Goal: Transaction & Acquisition: Purchase product/service

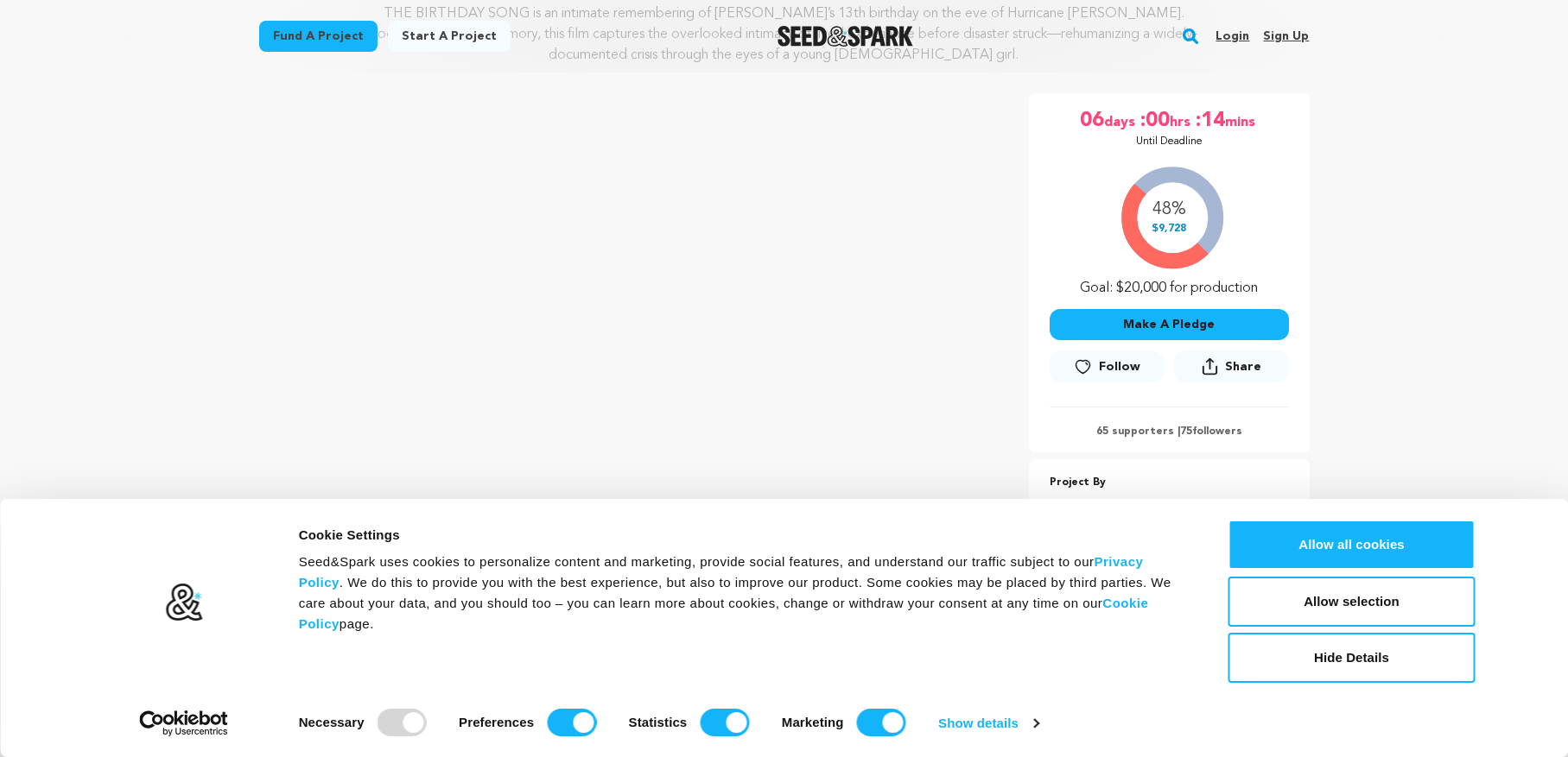
scroll to position [345, 0]
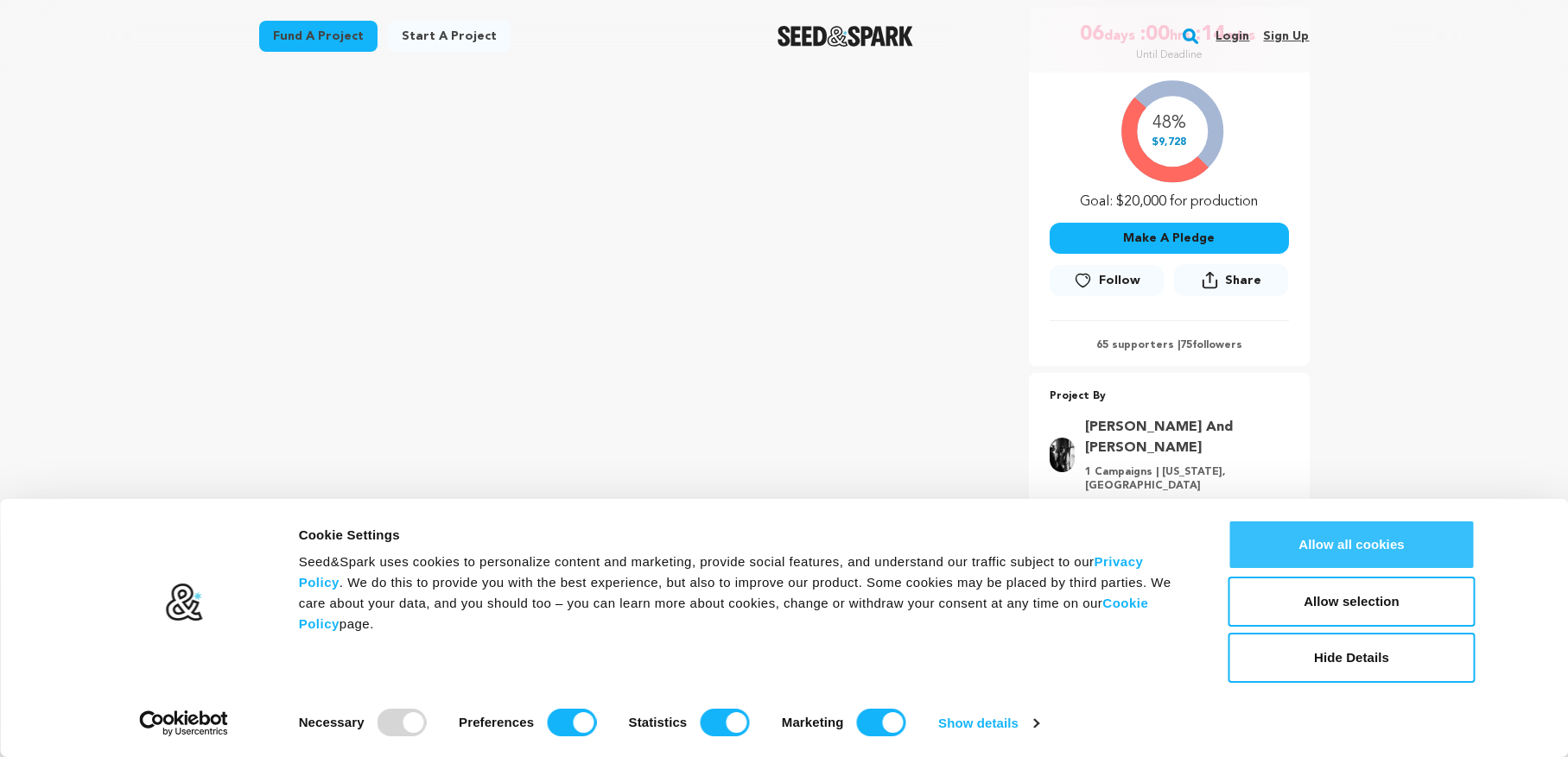
click at [1368, 549] on button "Allow all cookies" at bounding box center [1352, 545] width 247 height 50
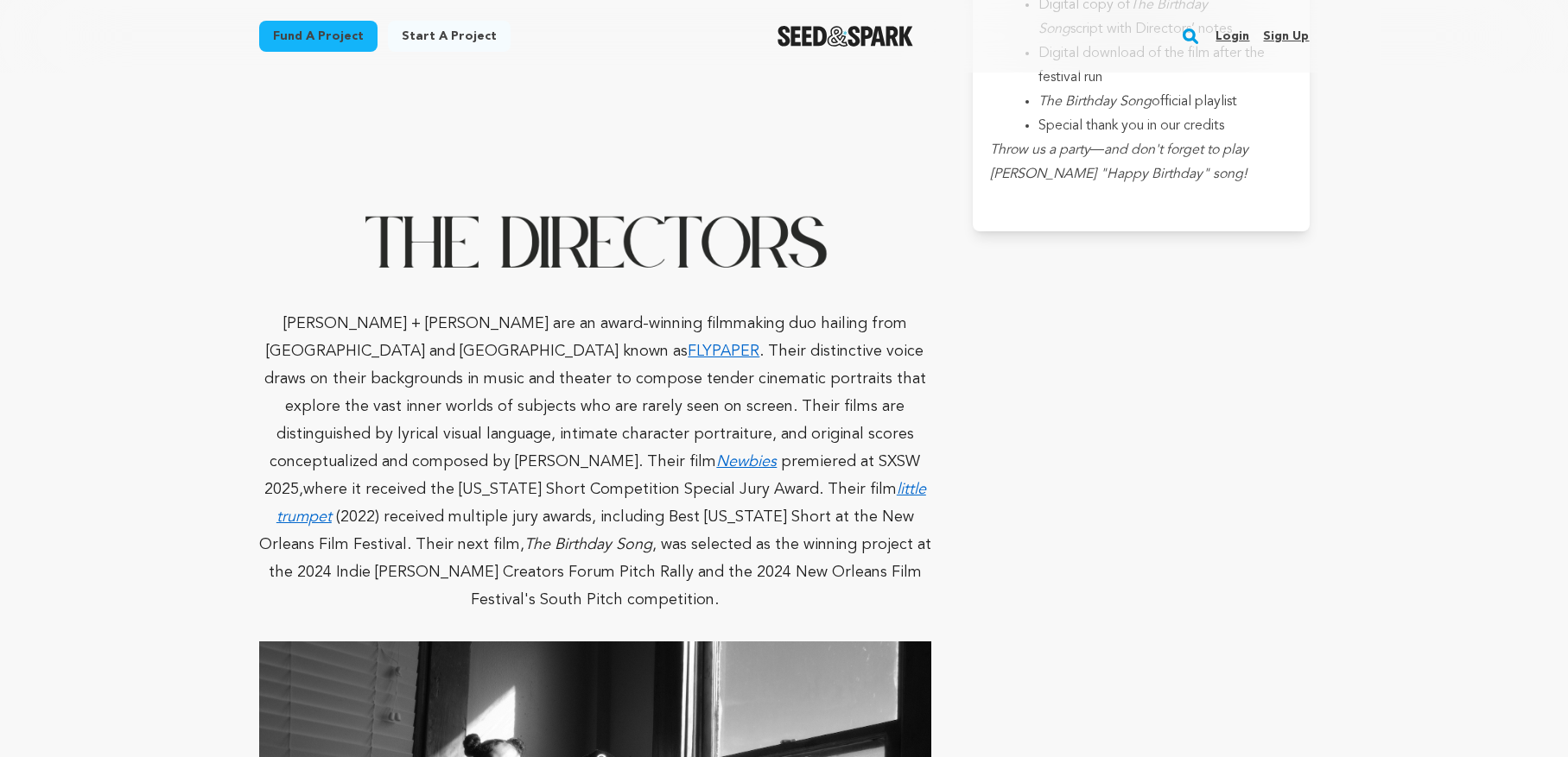
scroll to position [5611, 0]
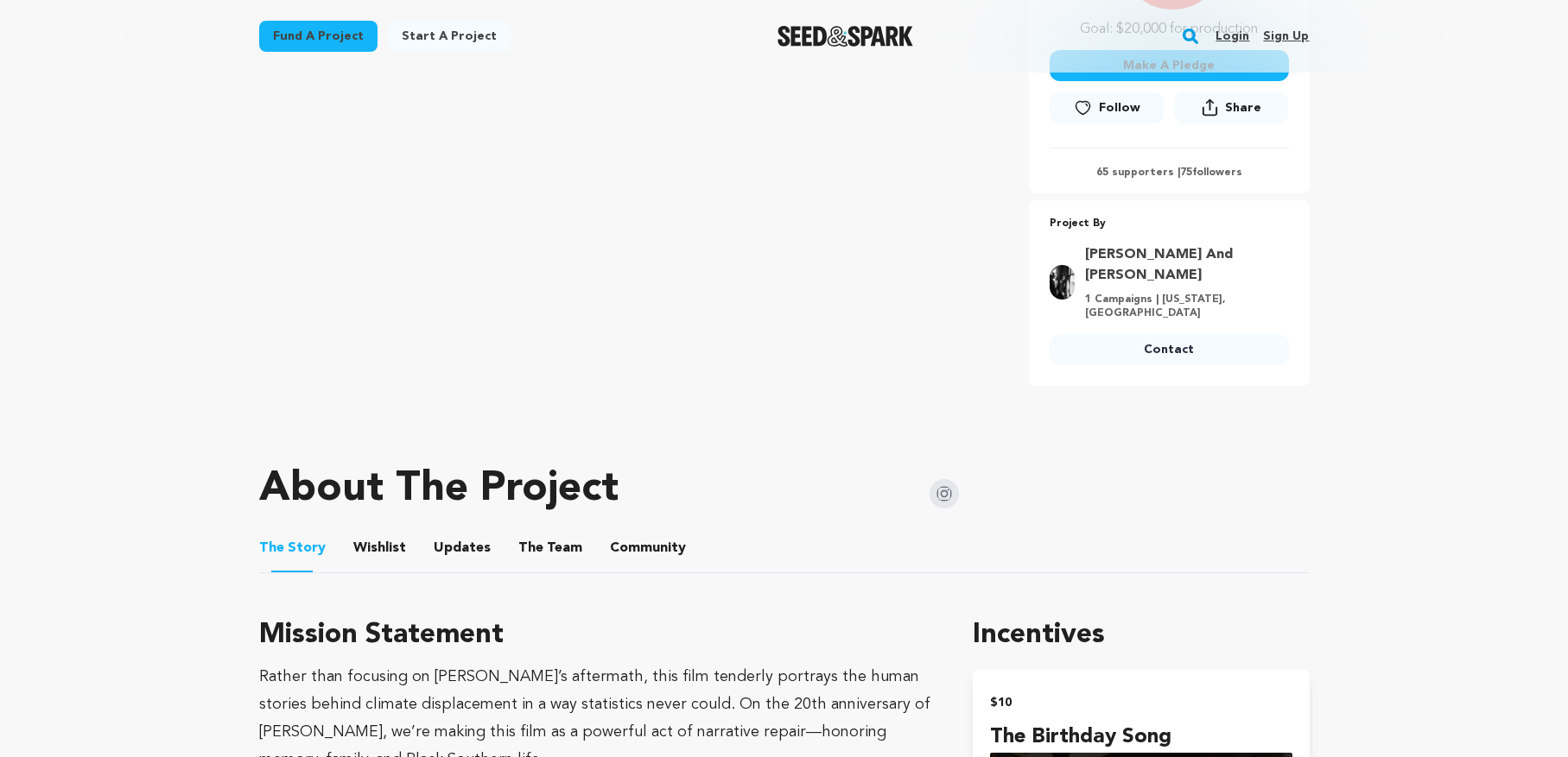
scroll to position [173, 0]
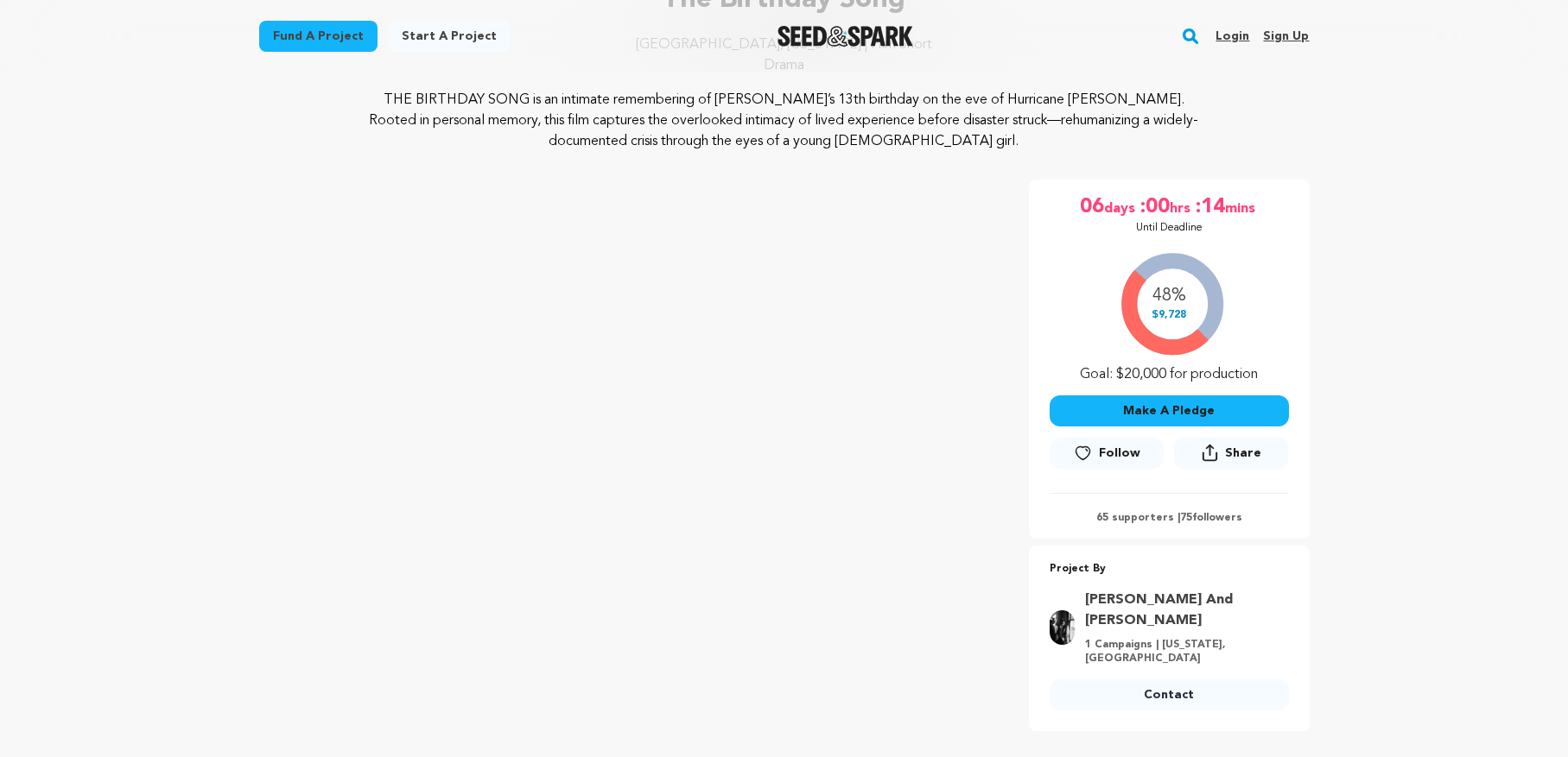
click at [1167, 410] on button "Make A Pledge" at bounding box center [1169, 411] width 239 height 31
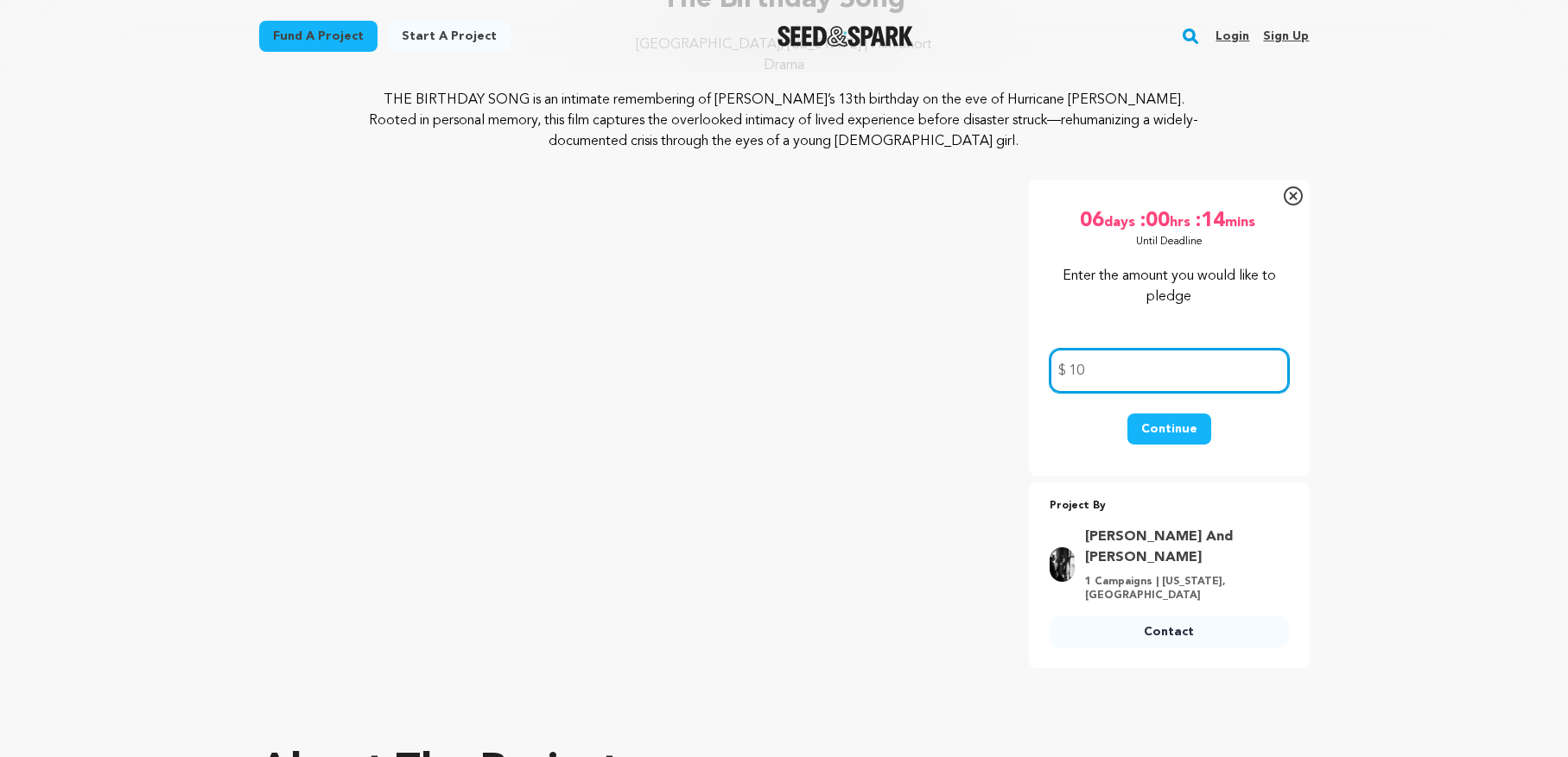
type input "1"
type input "400"
click at [1180, 429] on button "Continue" at bounding box center [1169, 430] width 84 height 31
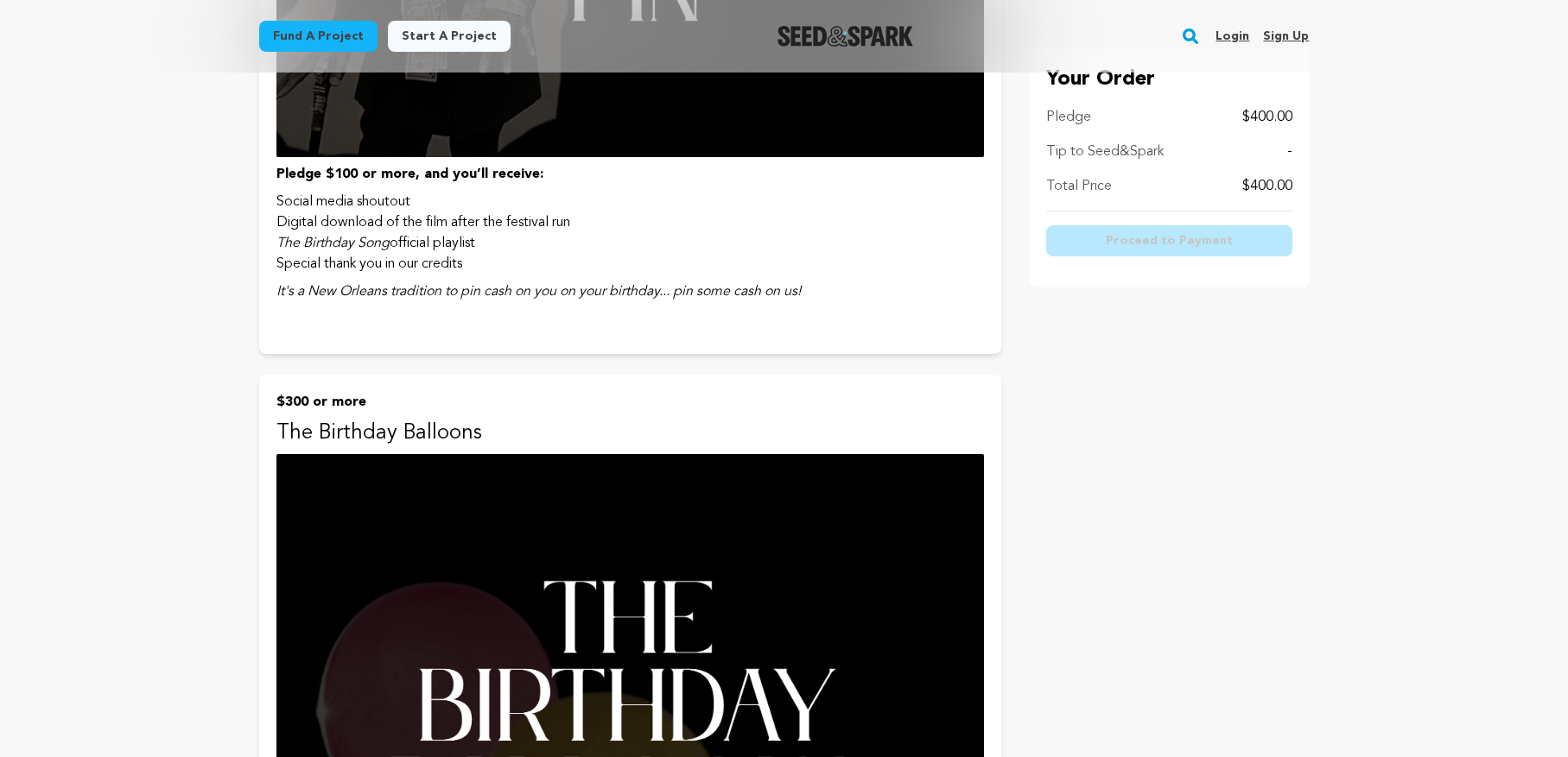
scroll to position [2941, 0]
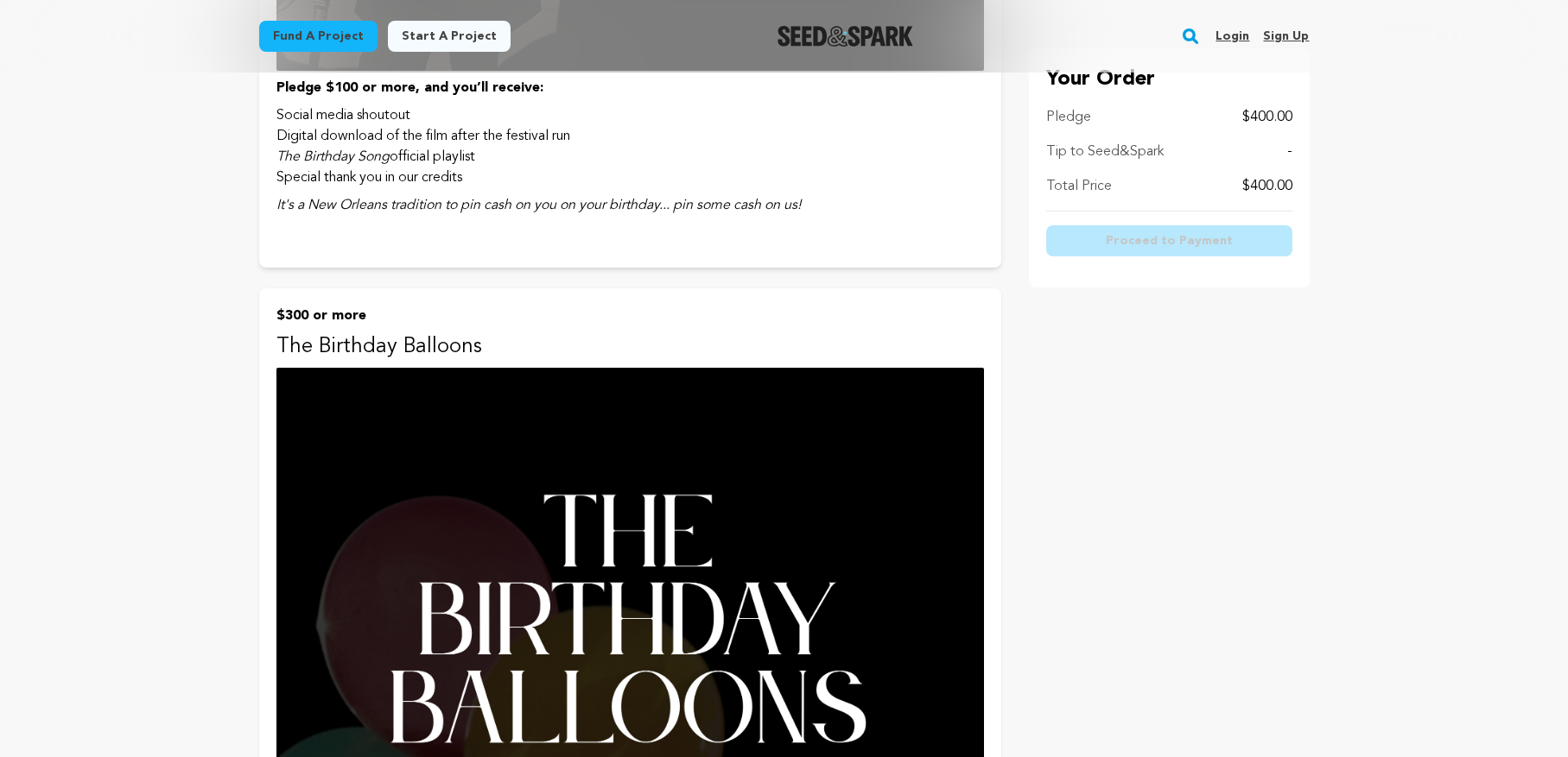
click at [361, 344] on p "The Birthday Balloons" at bounding box center [630, 347] width 707 height 28
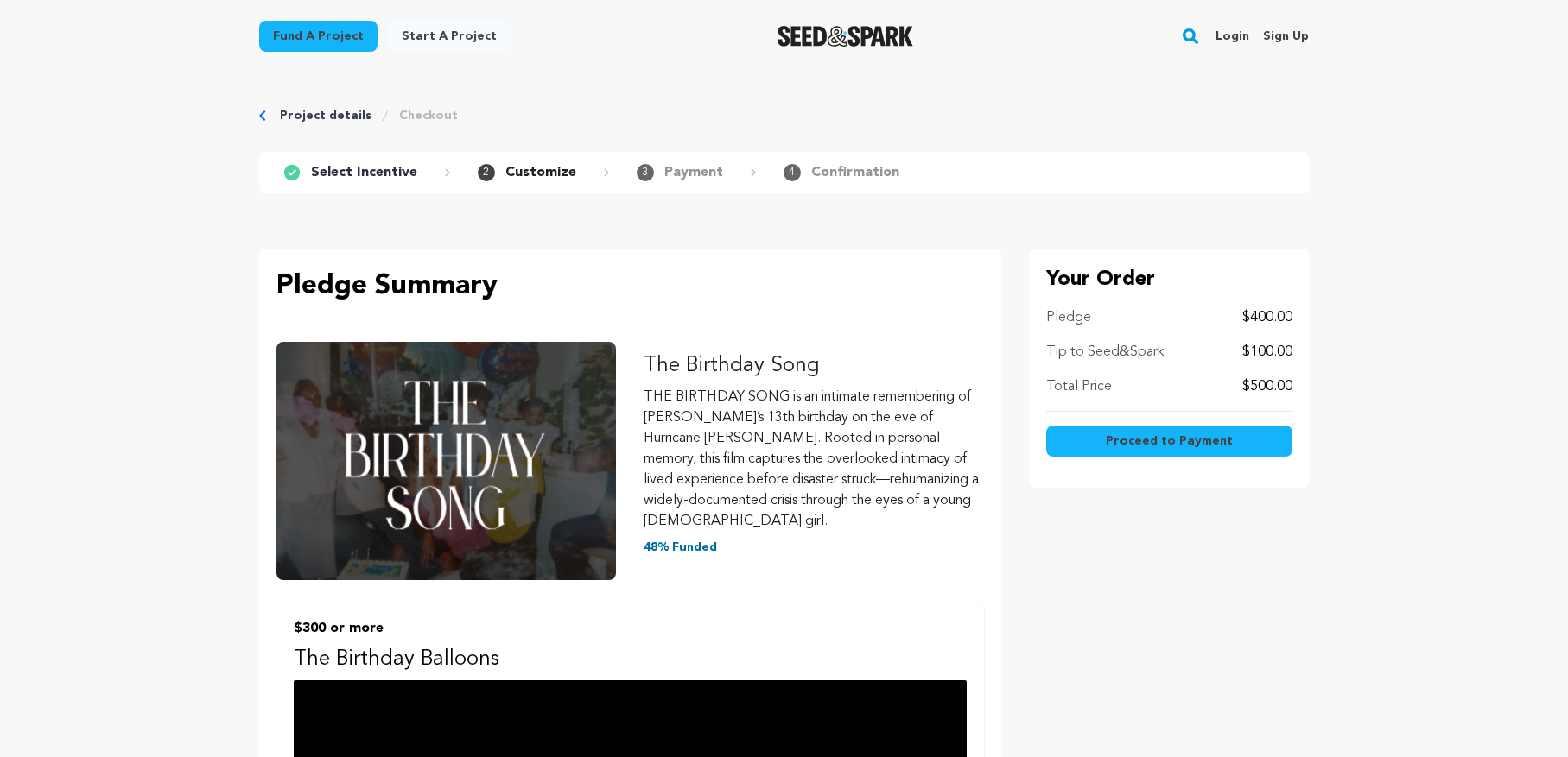
scroll to position [1263, 0]
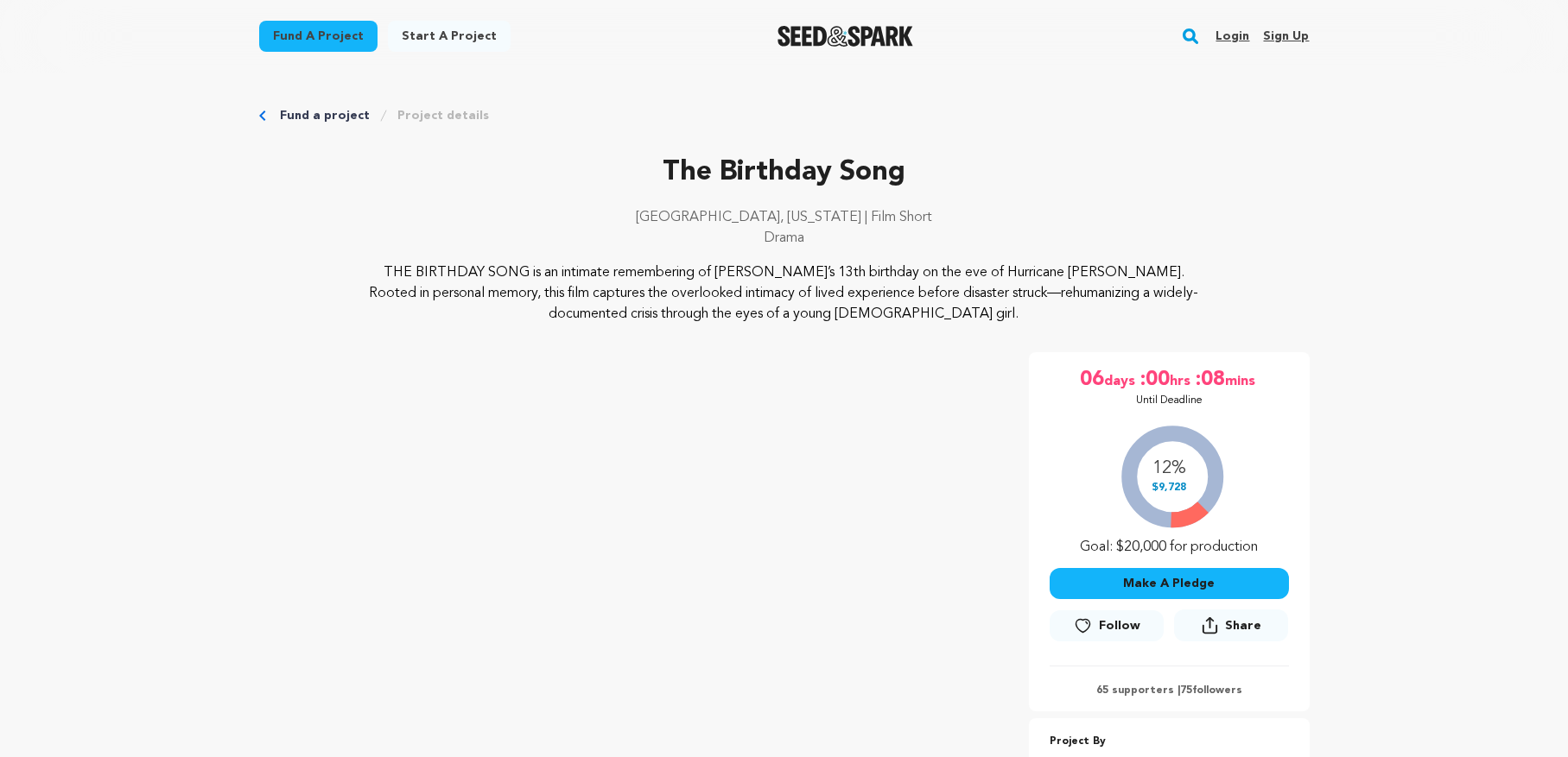
scroll to position [171, 0]
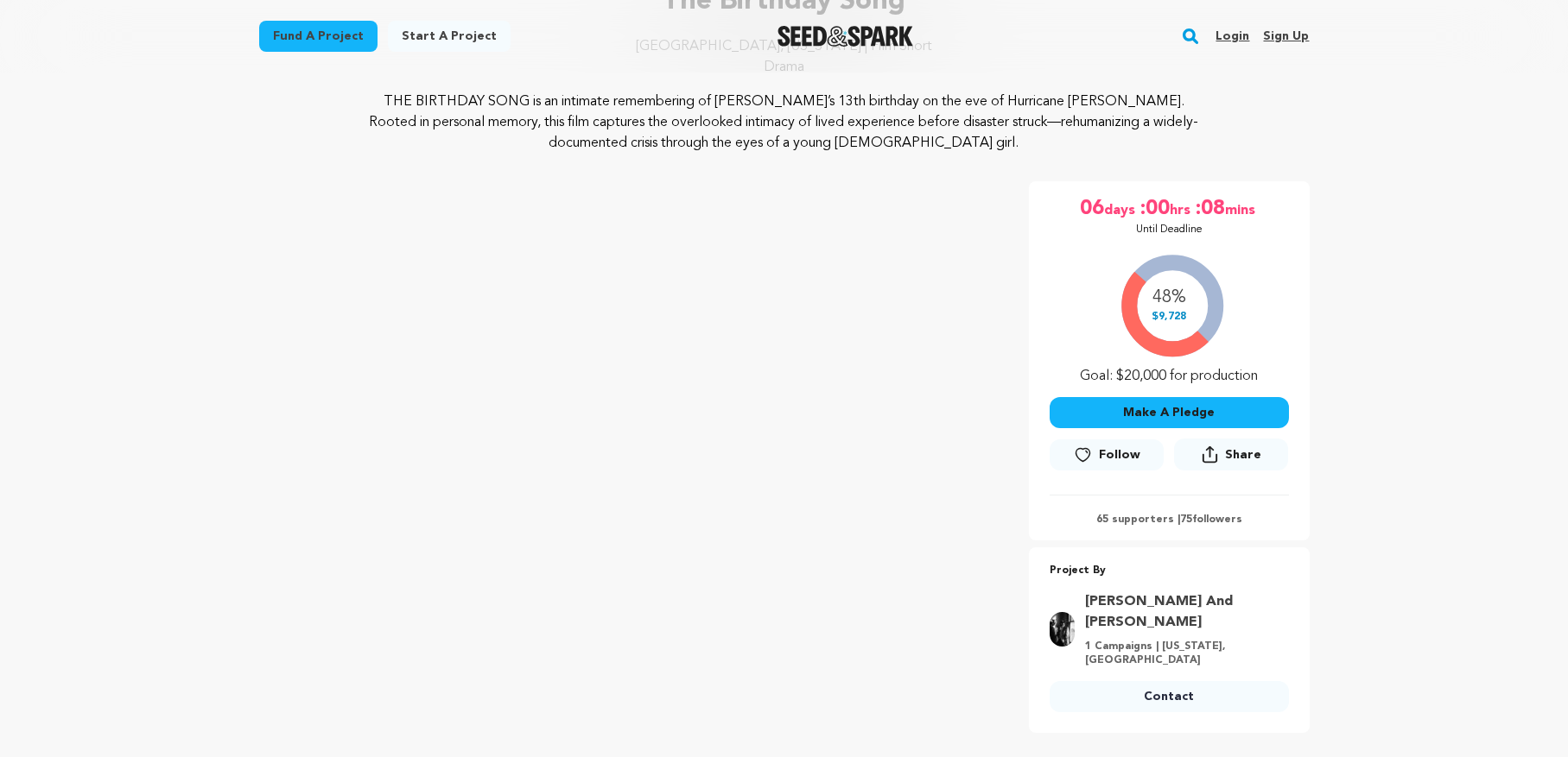
click at [1138, 414] on button "Make A Pledge" at bounding box center [1169, 413] width 239 height 31
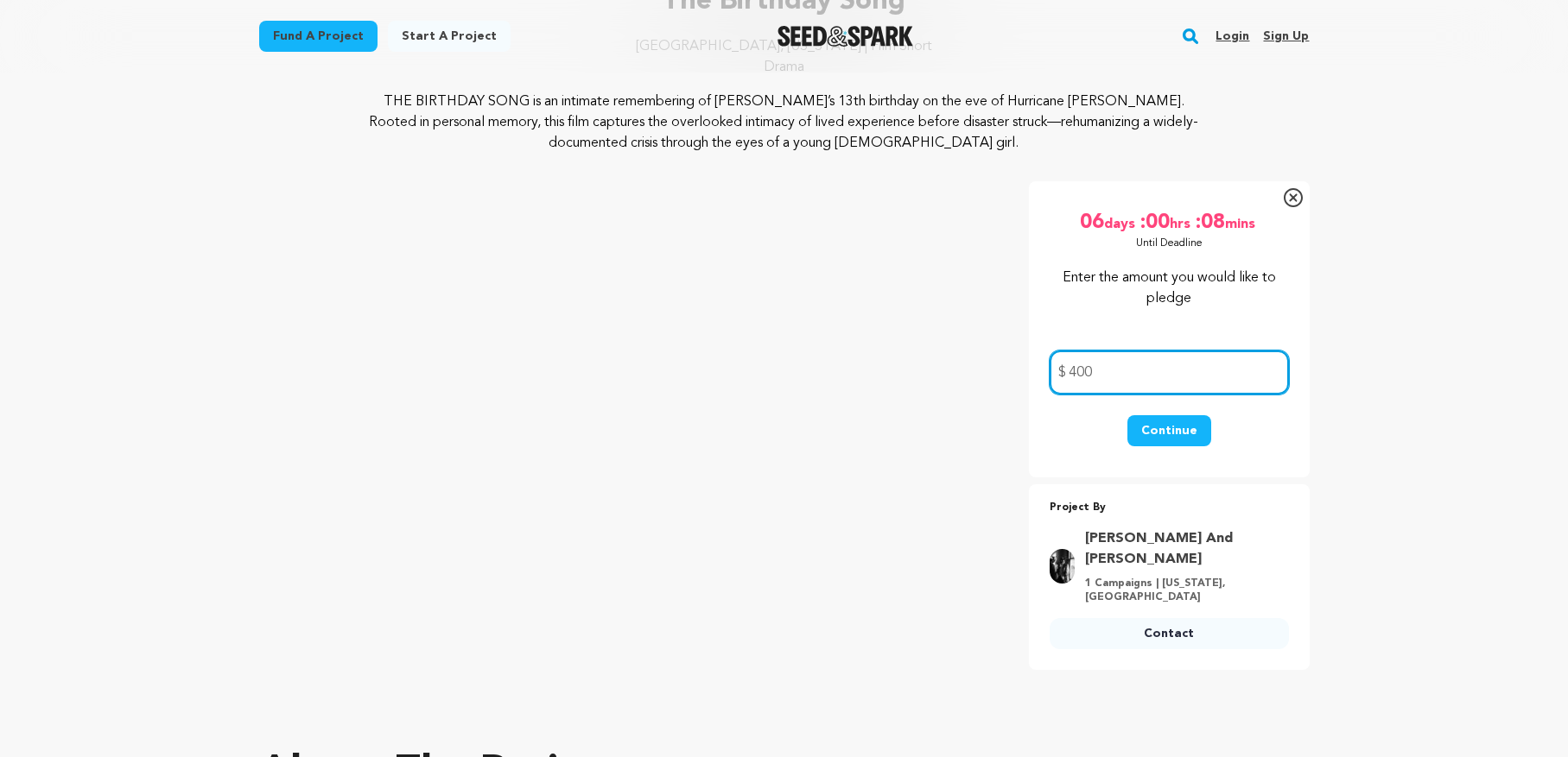
drag, startPoint x: 1129, startPoint y: 374, endPoint x: 1072, endPoint y: 374, distance: 57.0
click at [1072, 374] on input "400" at bounding box center [1169, 372] width 239 height 44
type input "300"
click at [1161, 433] on button "Continue" at bounding box center [1169, 431] width 84 height 31
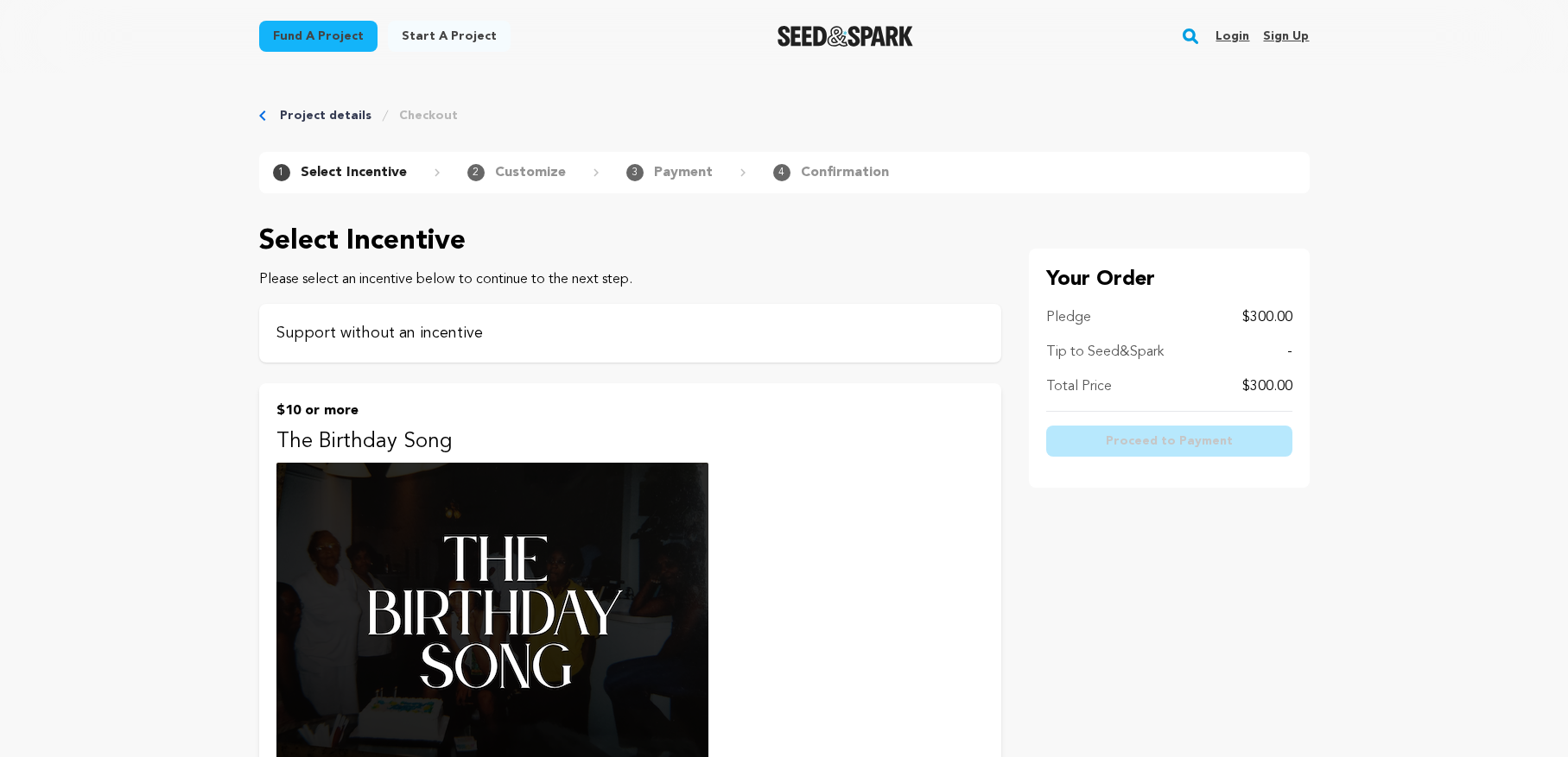
click at [308, 336] on p "Support without an incentive" at bounding box center [630, 333] width 707 height 25
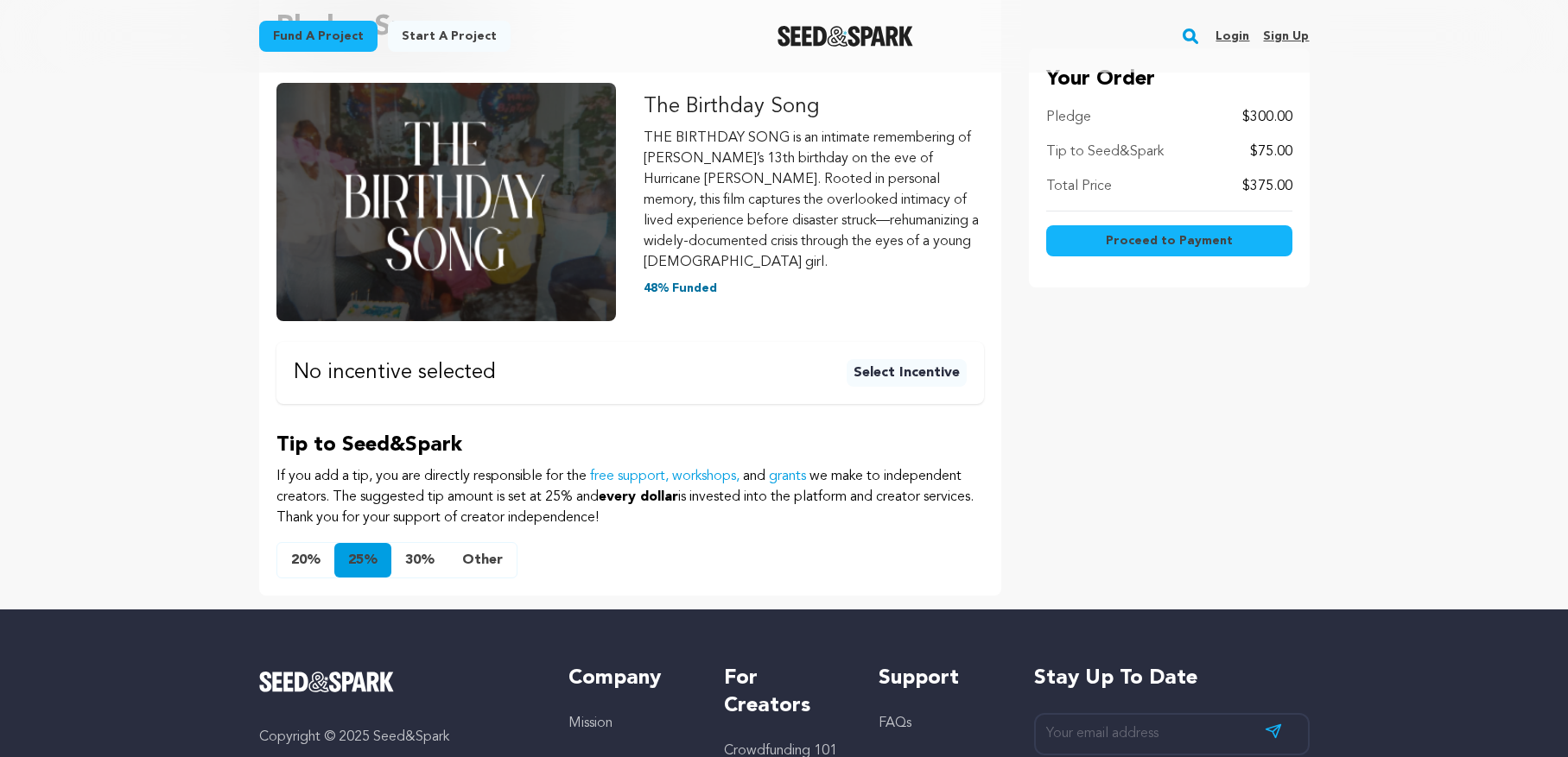
scroll to position [345, 0]
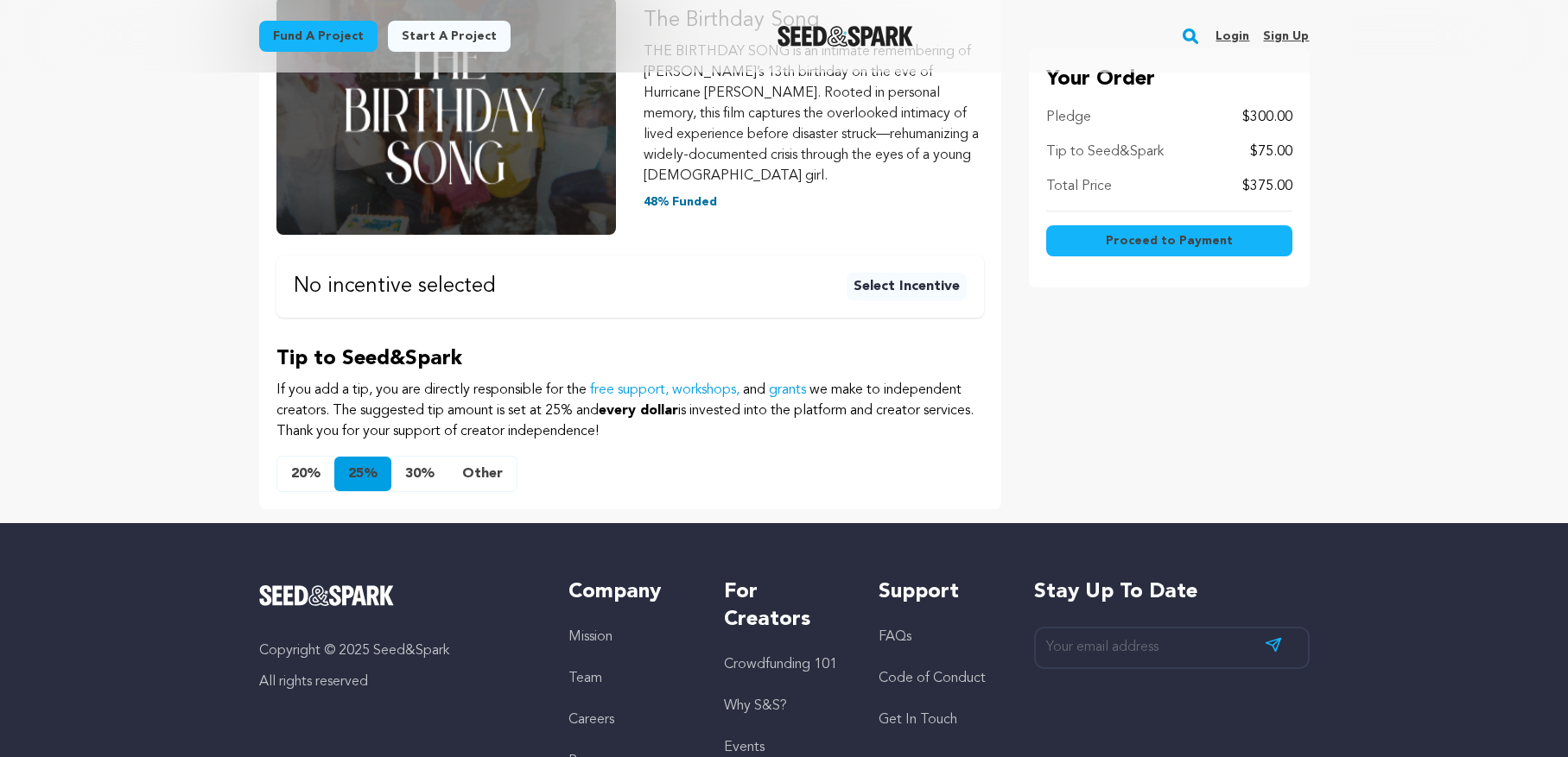
click at [305, 456] on button "20%" at bounding box center [306, 473] width 57 height 34
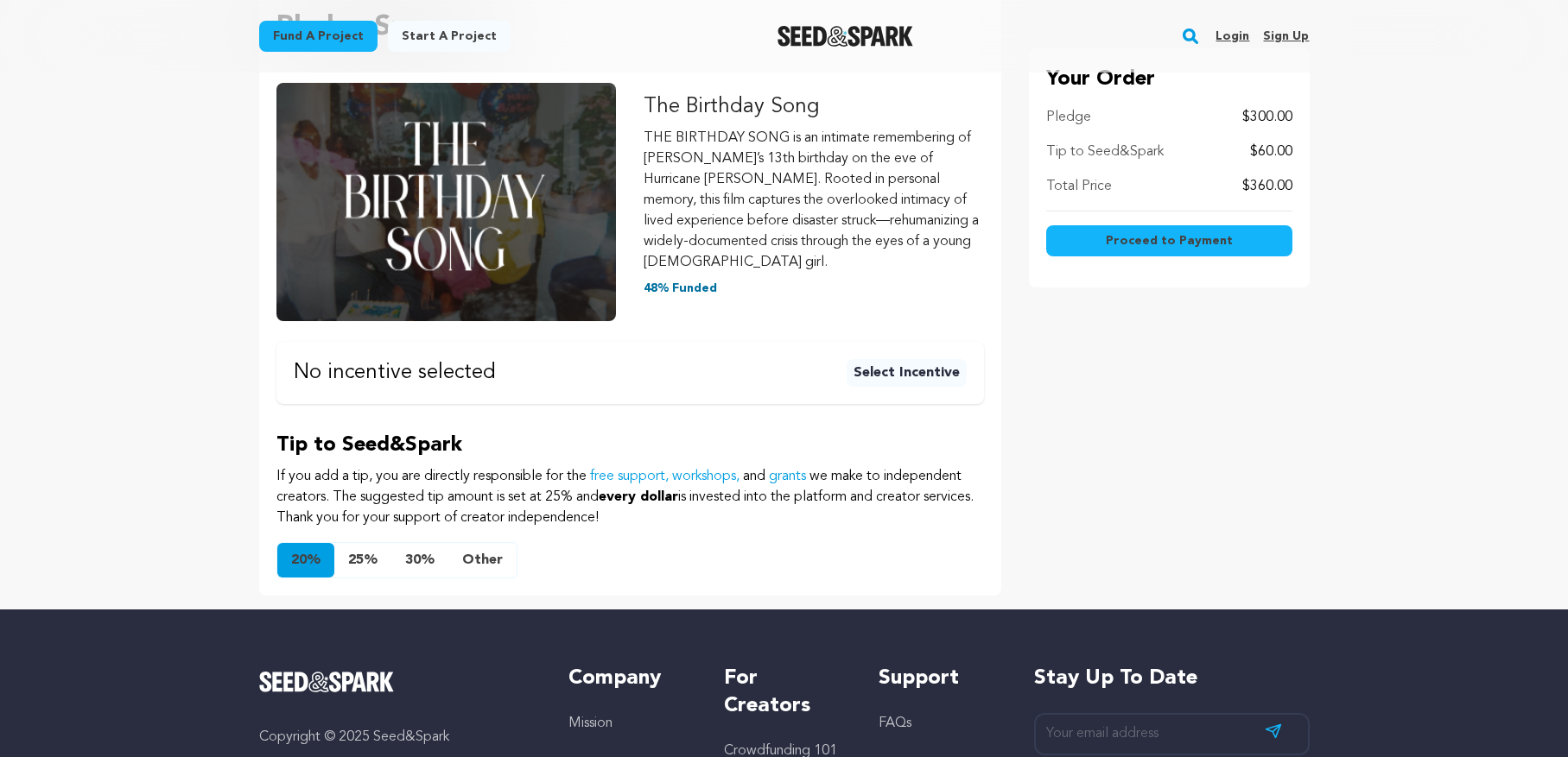
scroll to position [87, 0]
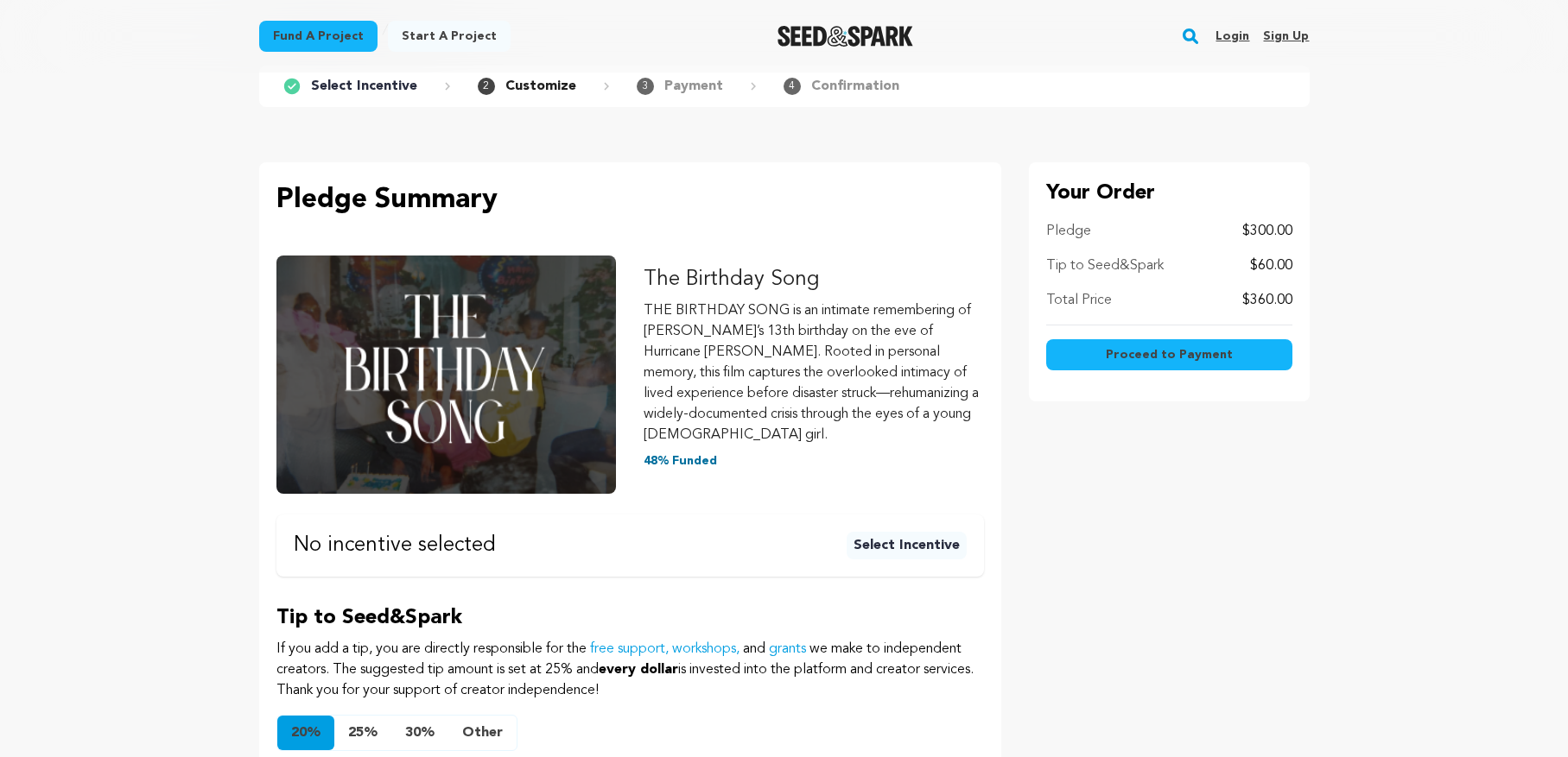
click at [929, 532] on button "Select Incentive" at bounding box center [907, 546] width 120 height 28
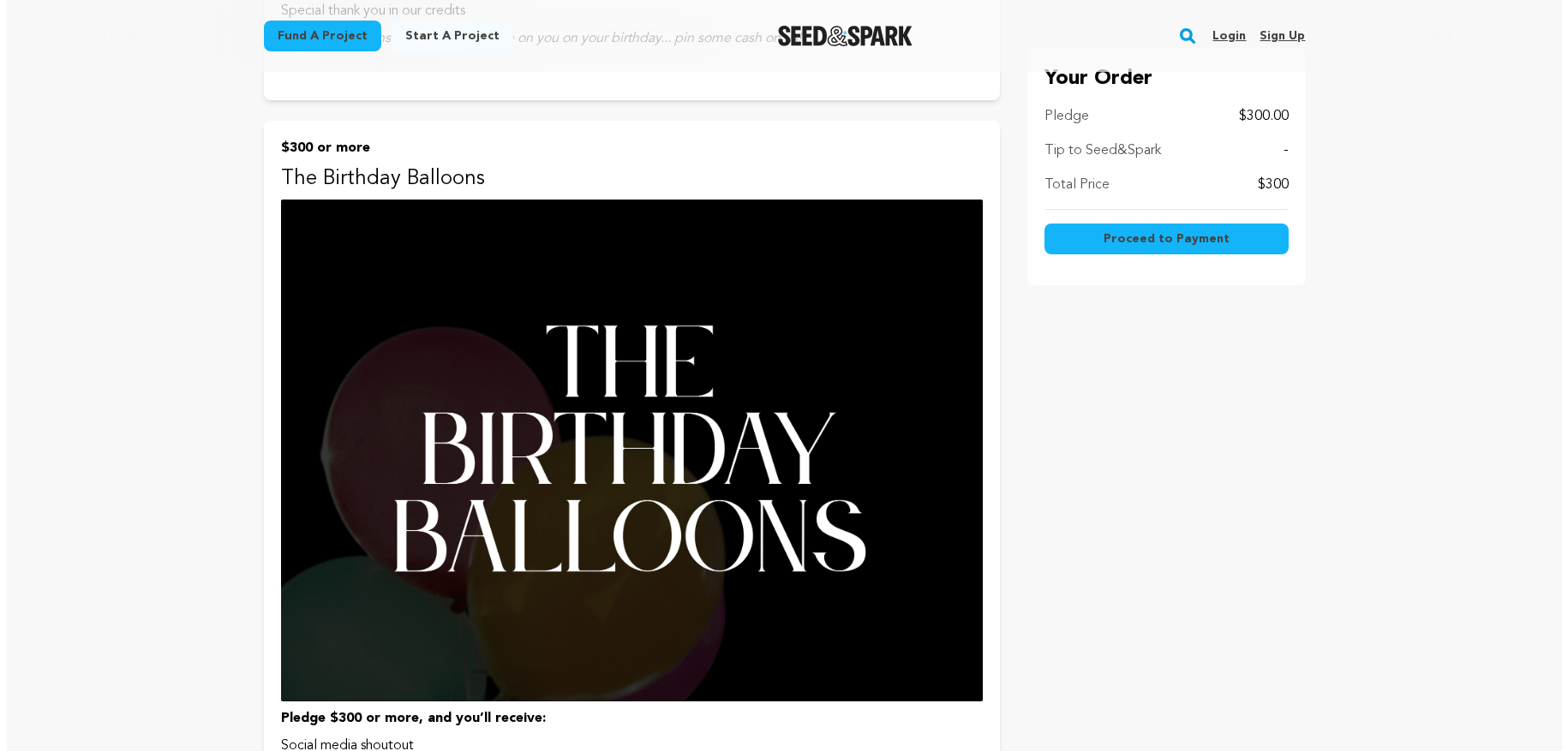
scroll to position [2911, 0]
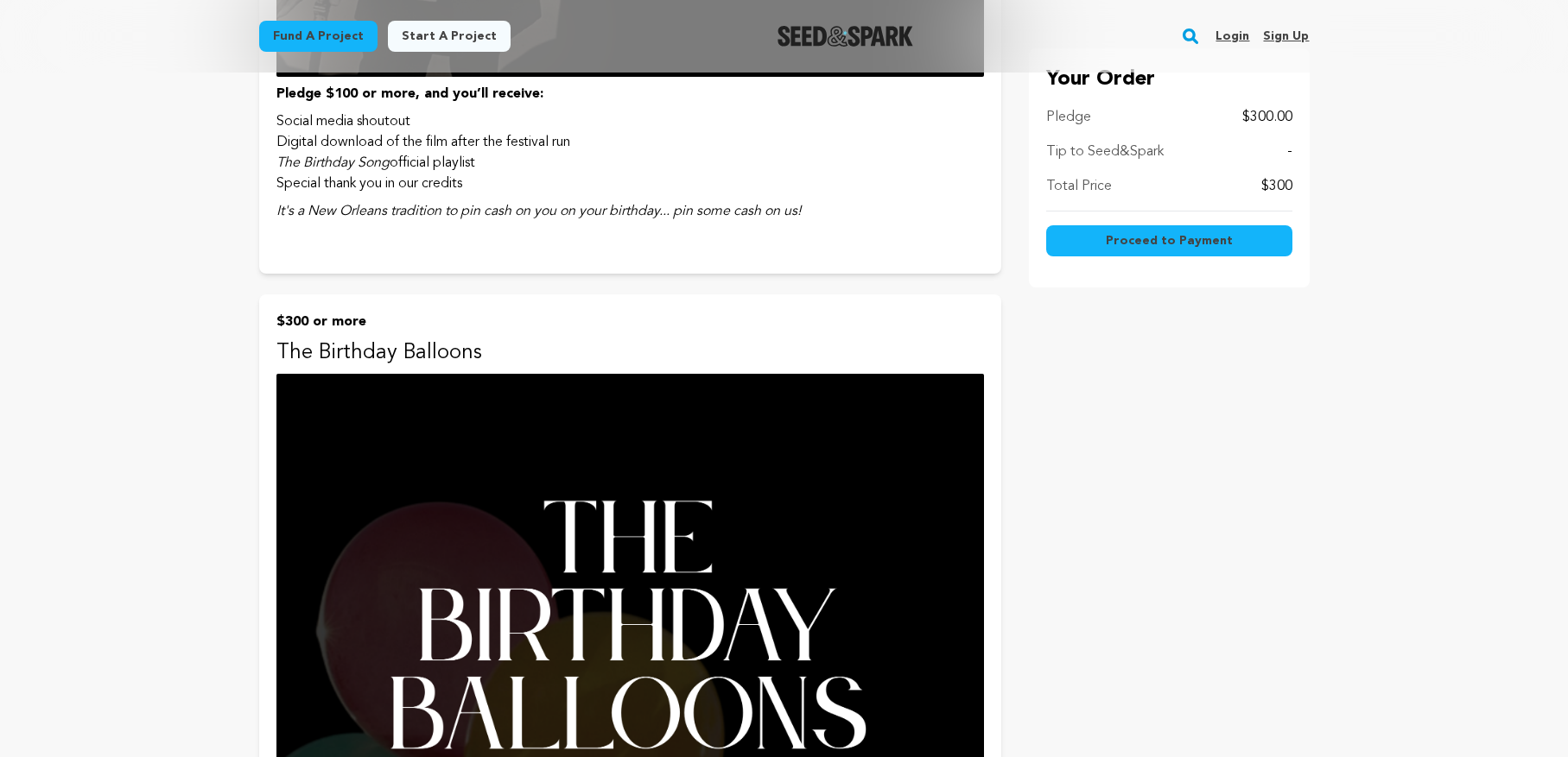
click at [1151, 238] on span "Proceed to Payment" at bounding box center [1169, 241] width 127 height 18
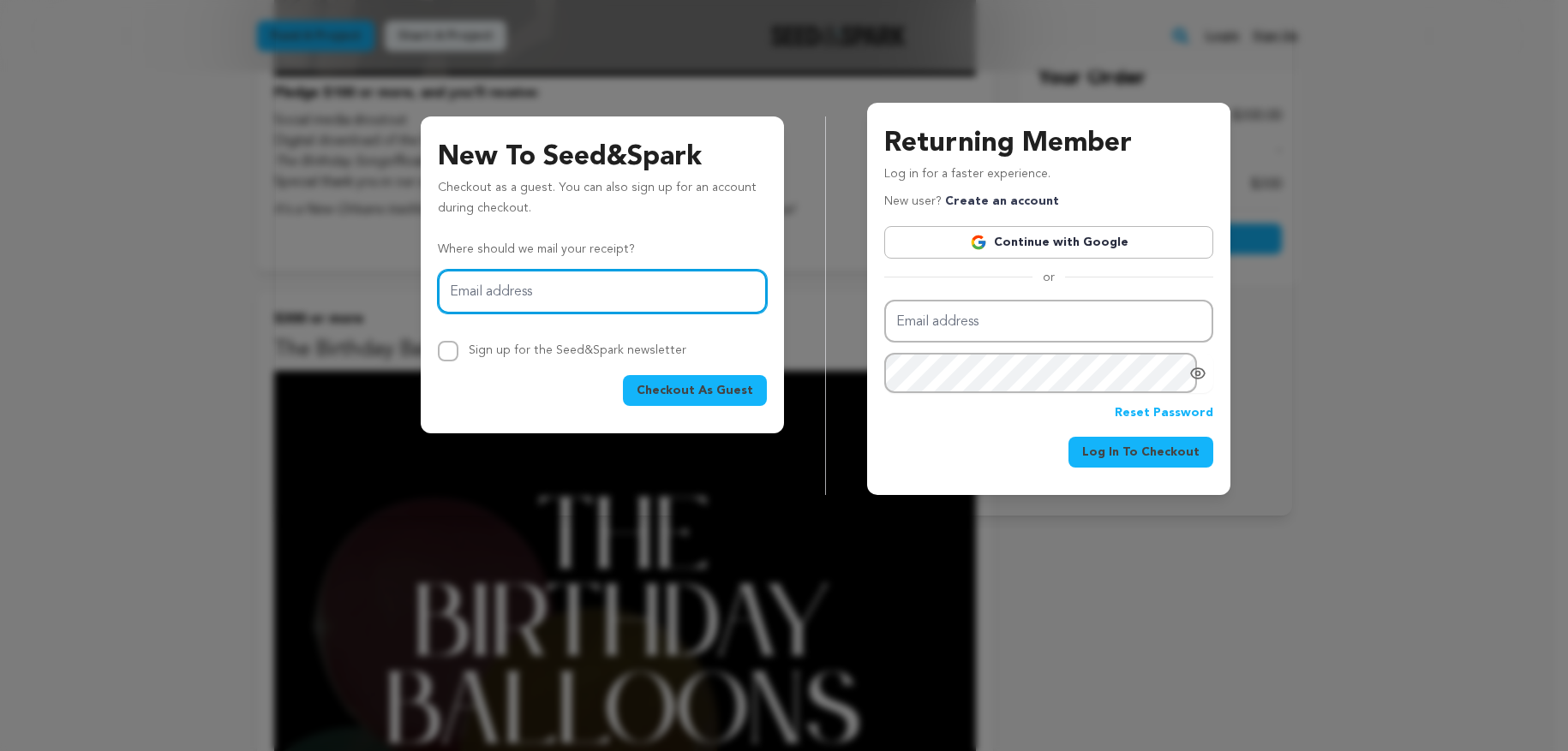
click at [604, 286] on input "Email address" at bounding box center [602, 292] width 329 height 44
type input "jjmatsud@gmail.com"
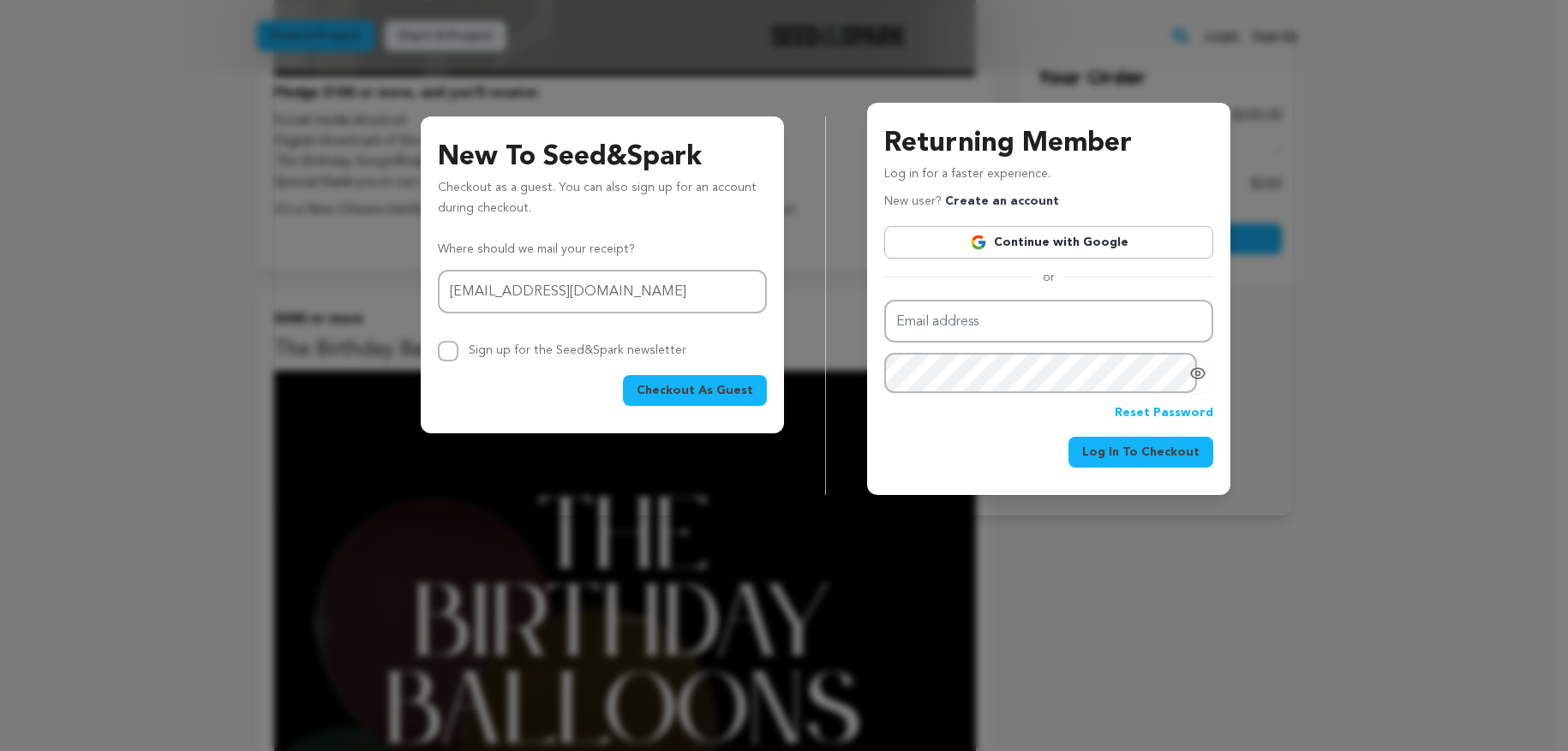
click at [680, 393] on span "Checkout As Guest" at bounding box center [694, 391] width 116 height 18
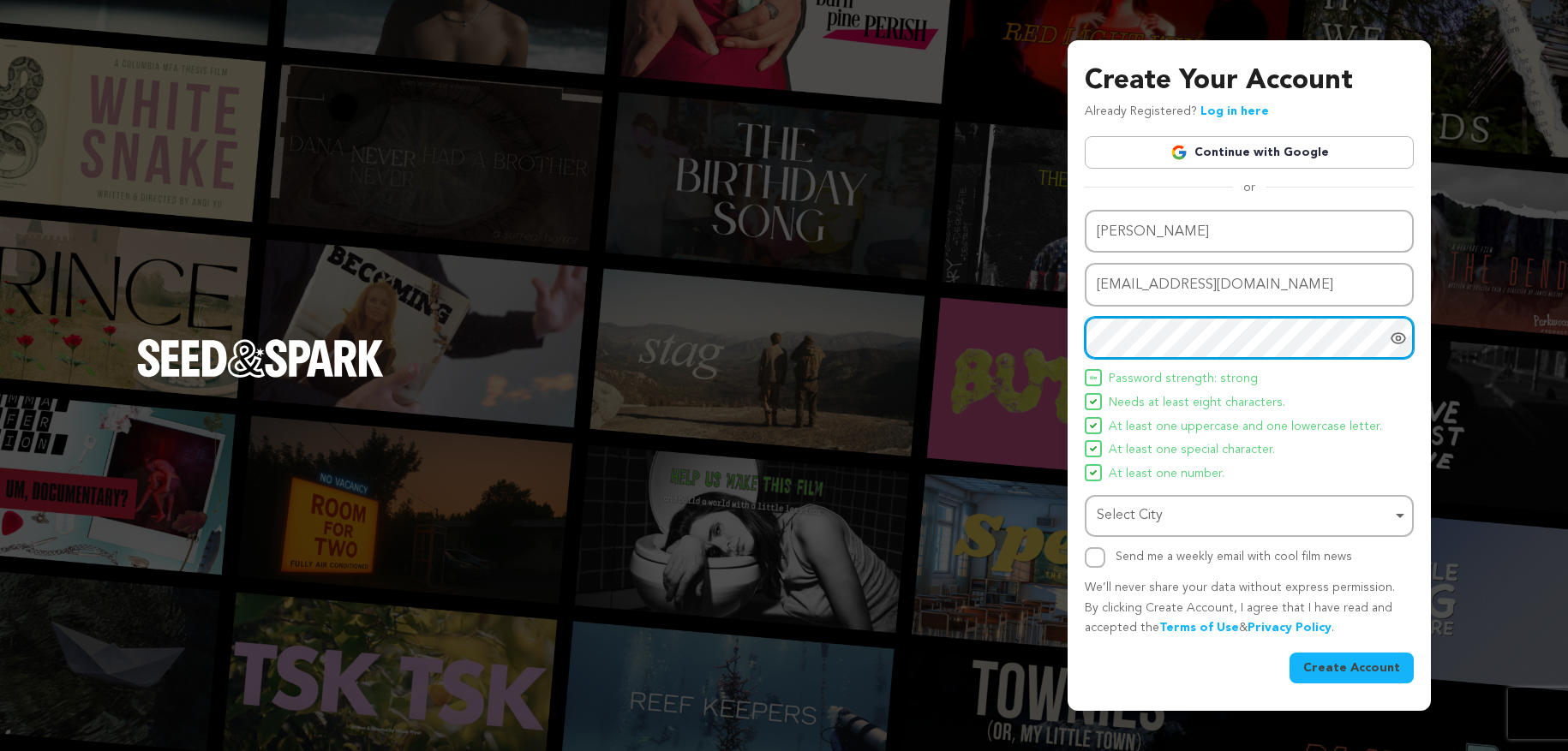
click at [1306, 517] on div "Select City Remove item" at bounding box center [1244, 515] width 295 height 24
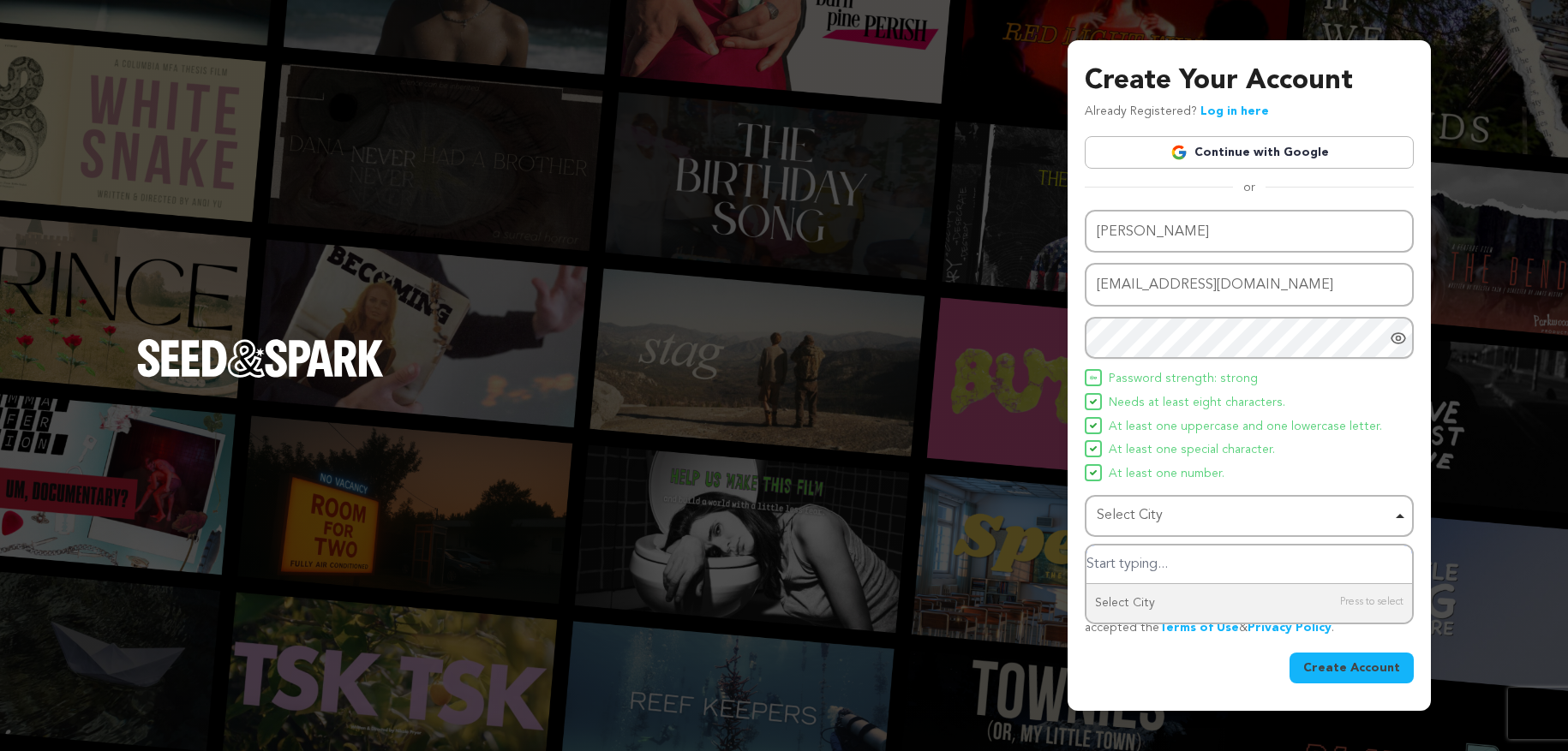
click at [1230, 572] on input "Select City" at bounding box center [1249, 565] width 326 height 39
type input "A"
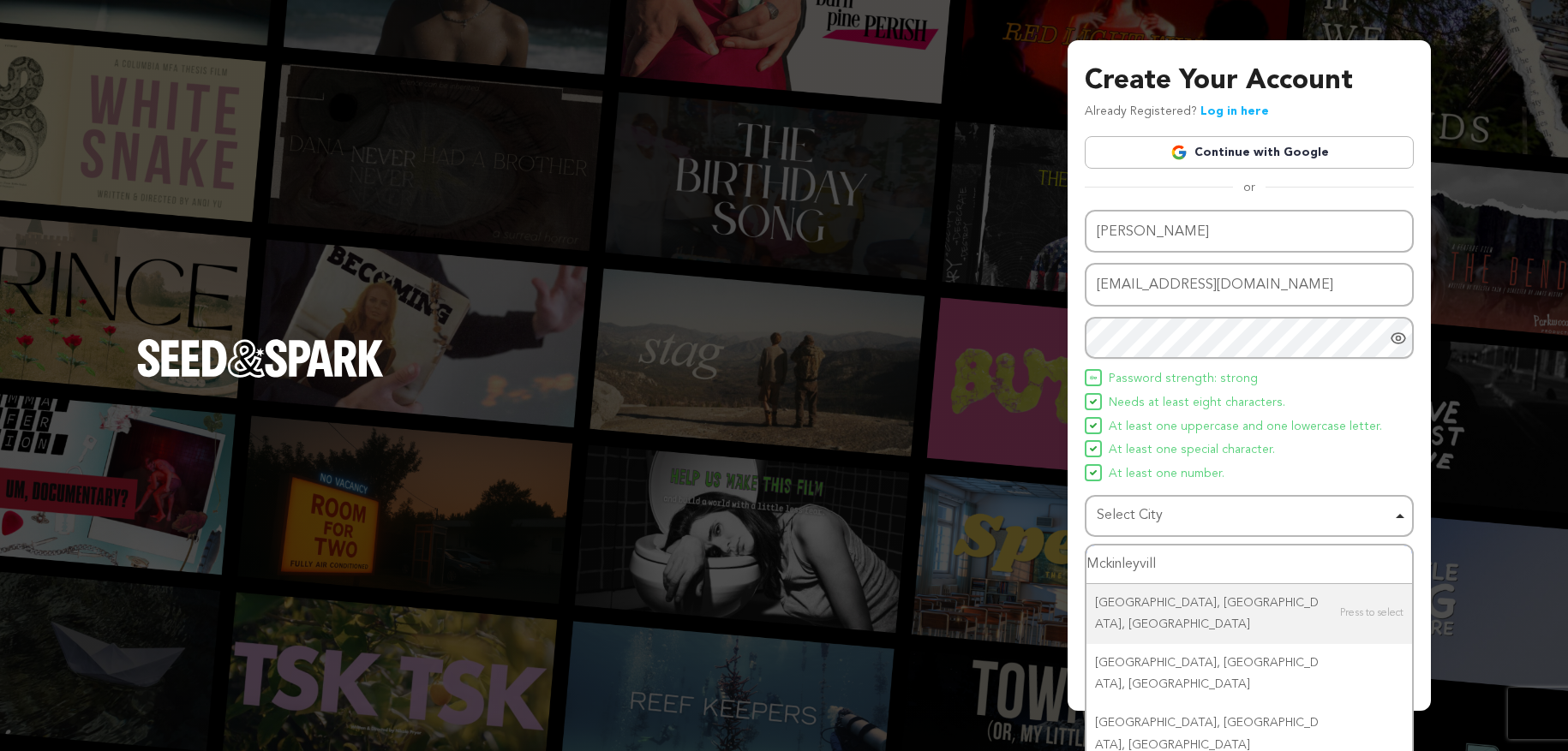
type input "Mckinleyville"
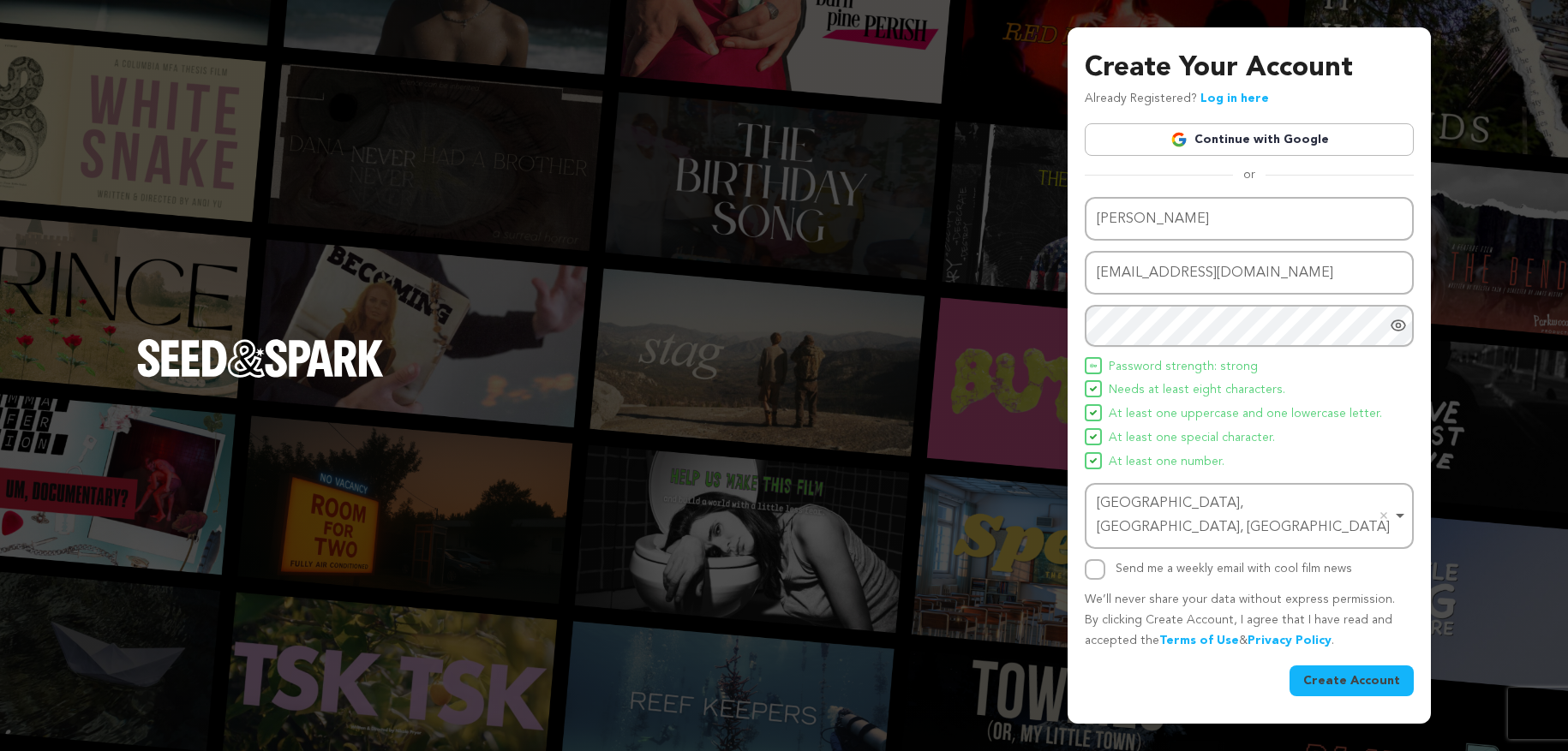
click at [1341, 665] on button "Create Account" at bounding box center [1350, 681] width 124 height 31
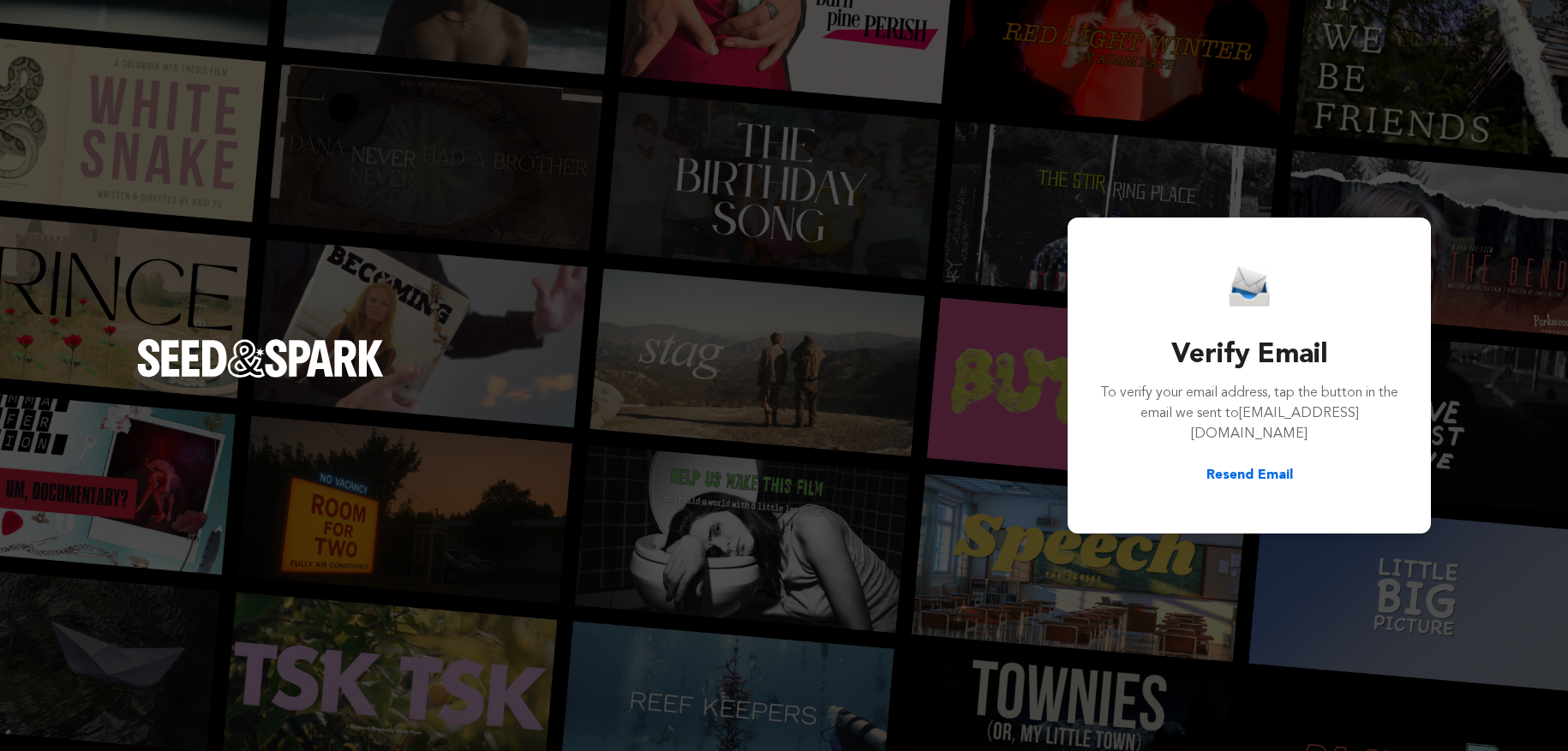
click at [1274, 467] on button "Resend Email" at bounding box center [1249, 475] width 87 height 20
